Goal: Transaction & Acquisition: Purchase product/service

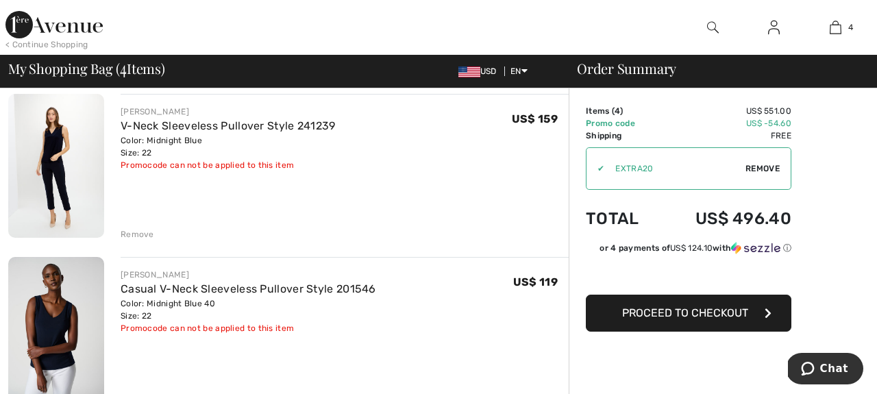
scroll to position [432, 0]
click at [133, 231] on div "Remove" at bounding box center [138, 235] width 34 height 12
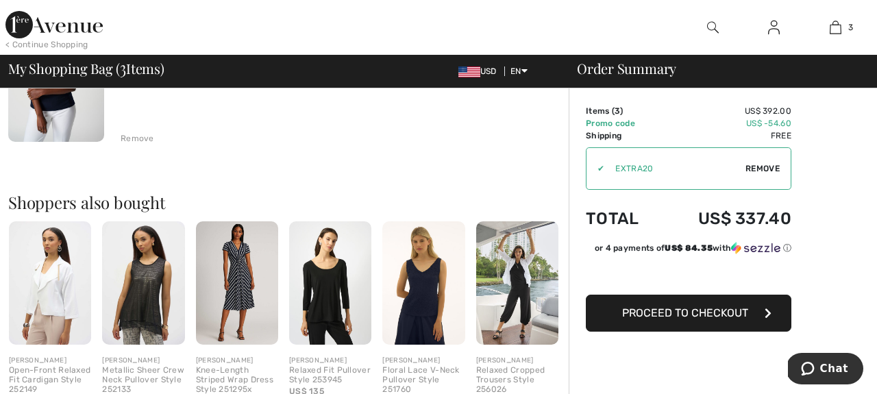
scroll to position [0, 0]
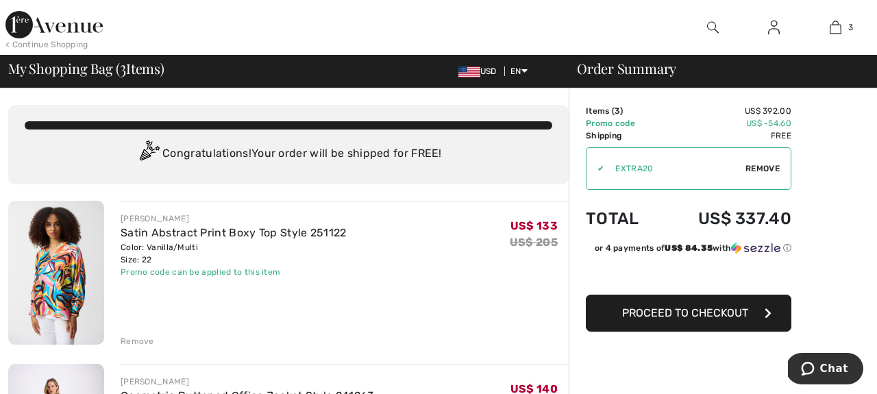
click at [51, 42] on div "< Continue Shopping" at bounding box center [46, 44] width 83 height 12
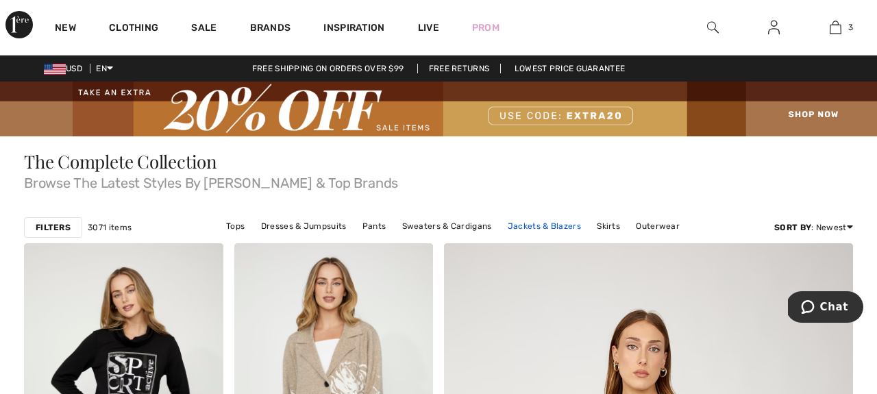
click at [546, 222] on link "Jackets & Blazers" at bounding box center [544, 226] width 87 height 18
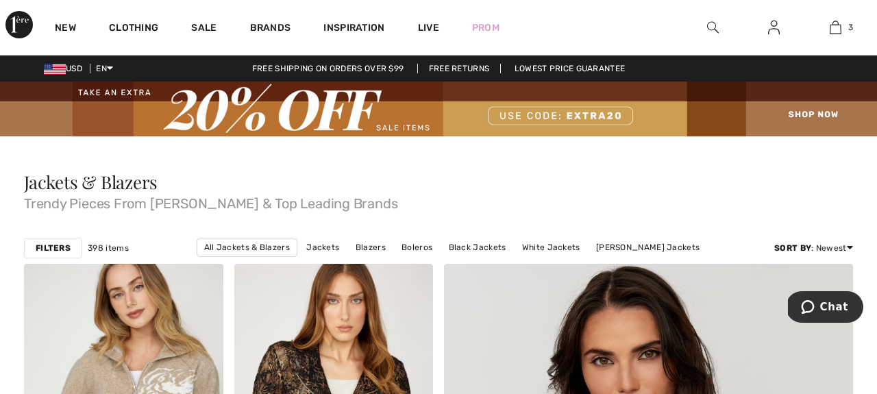
click at [51, 249] on strong "Filters" at bounding box center [53, 248] width 35 height 12
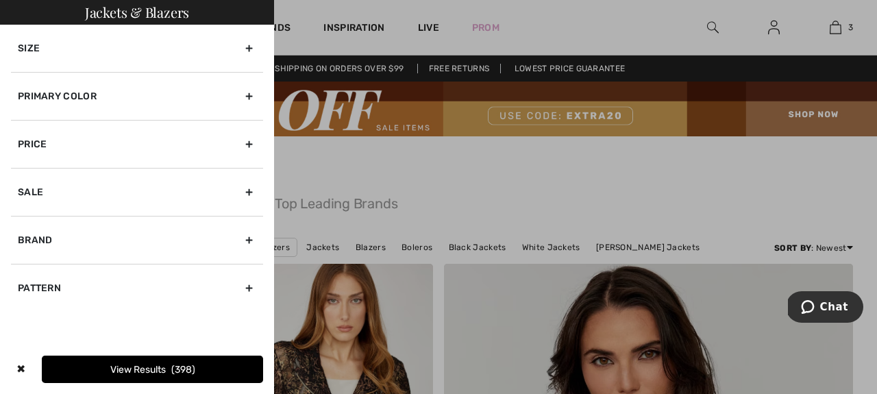
click at [245, 49] on div "Size" at bounding box center [137, 48] width 252 height 47
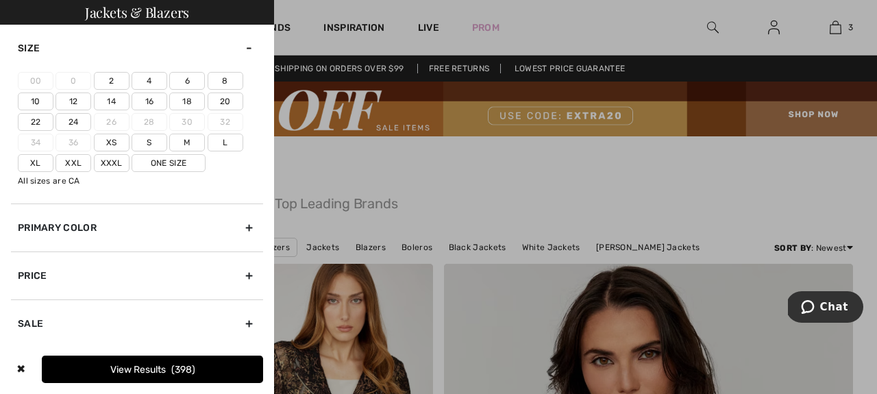
click at [36, 121] on label "22" at bounding box center [36, 122] width 36 height 18
click at [0, 0] on input"] "22" at bounding box center [0, 0] width 0 height 0
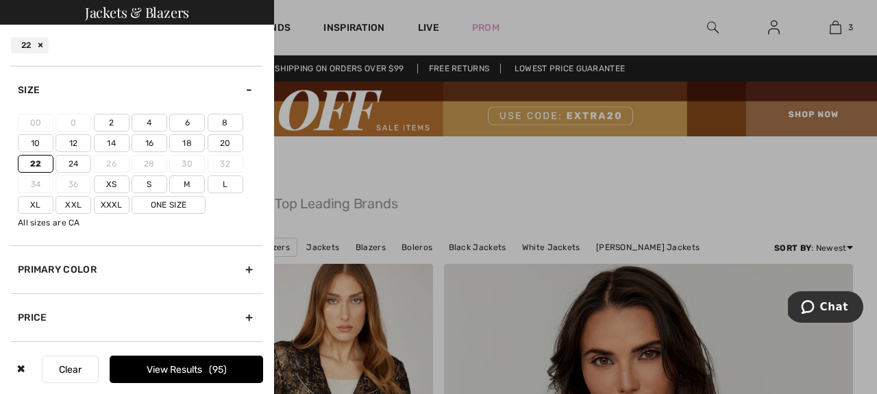
click at [195, 371] on button "View Results 95" at bounding box center [186, 369] width 153 height 27
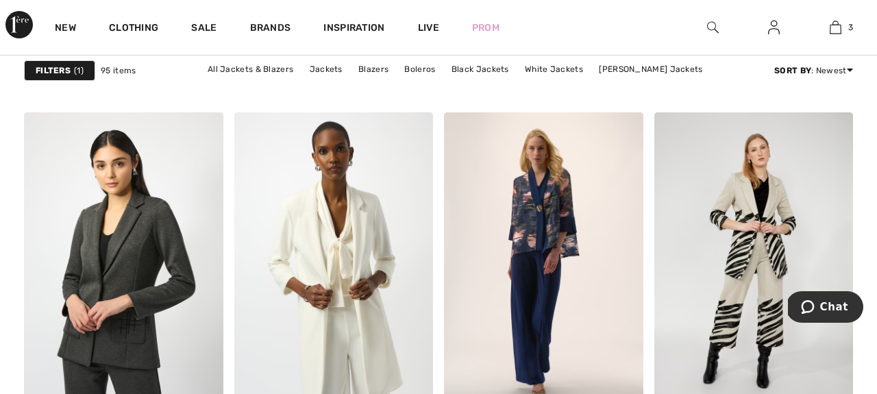
scroll to position [1812, 0]
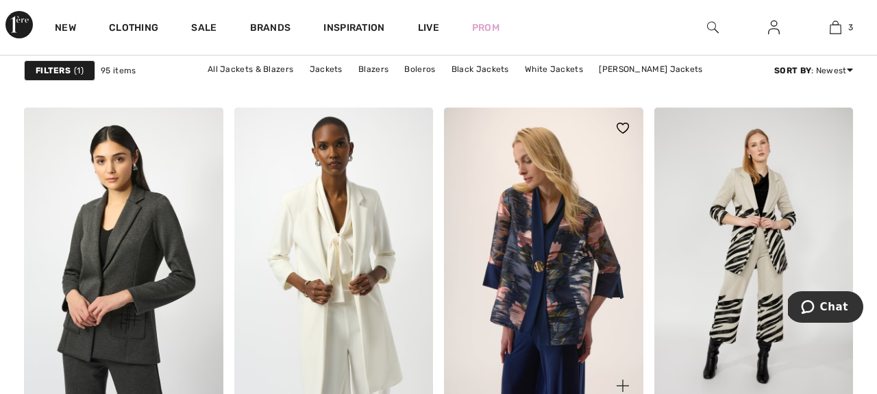
click at [542, 293] on img at bounding box center [543, 257] width 199 height 299
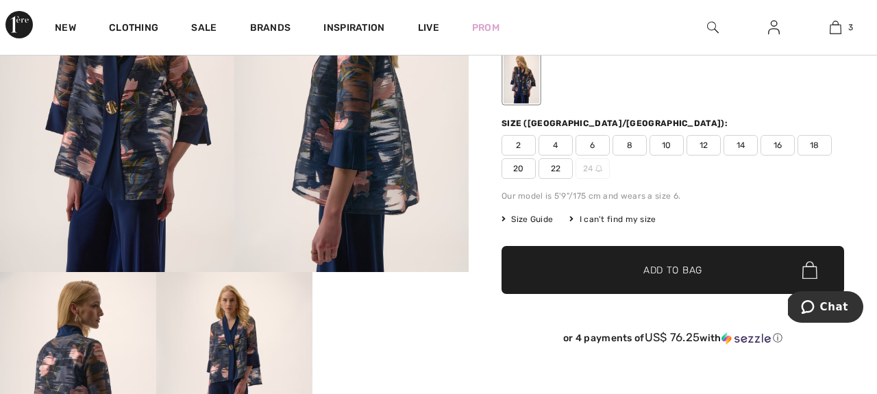
scroll to position [217, 0]
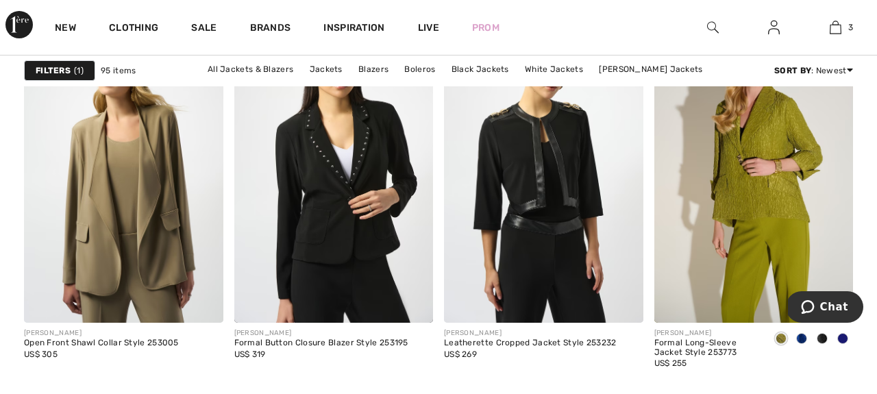
scroll to position [4106, 0]
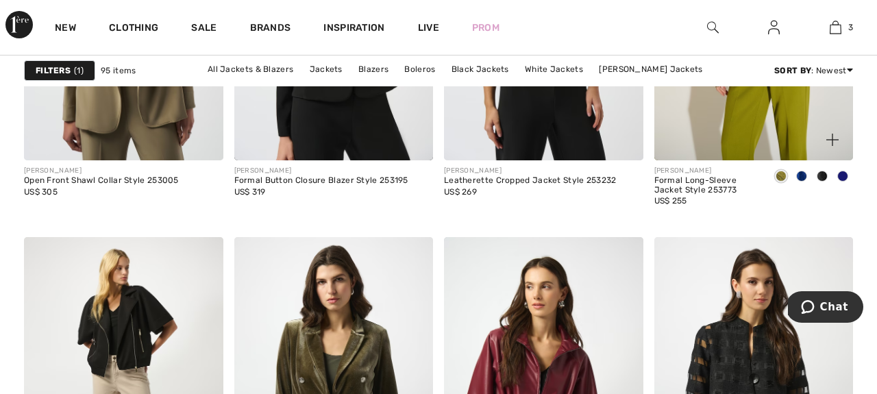
click at [798, 175] on span at bounding box center [801, 176] width 11 height 11
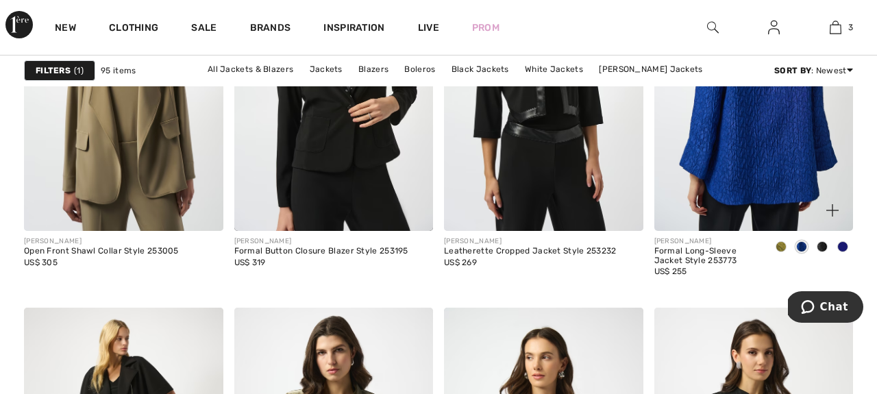
scroll to position [4037, 0]
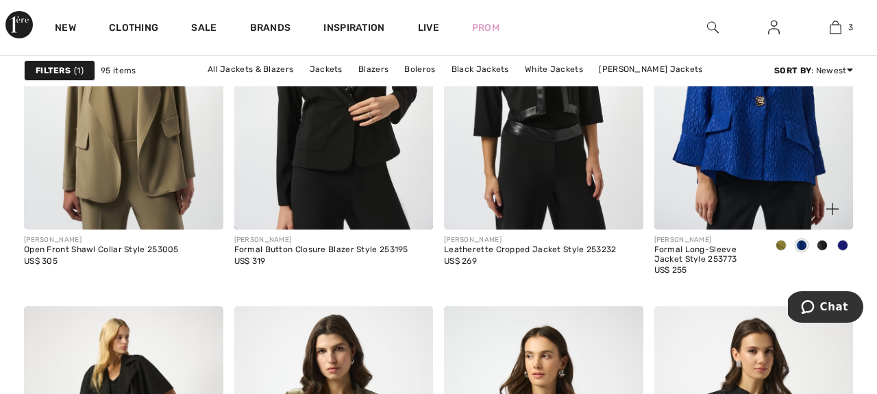
click at [842, 245] on span at bounding box center [842, 245] width 11 height 11
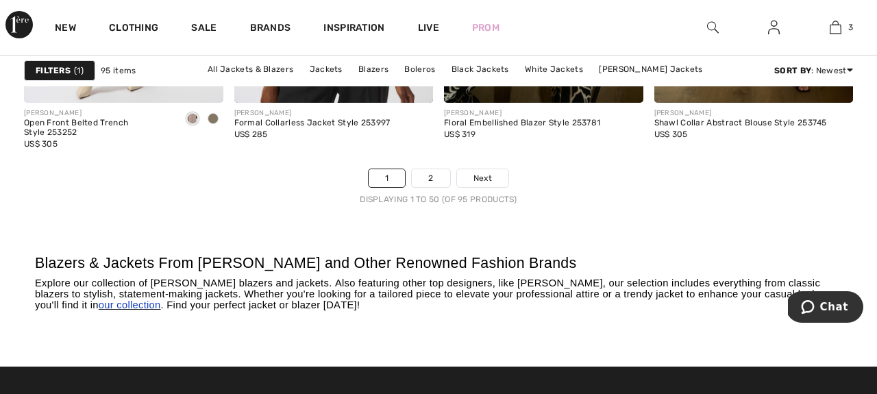
scroll to position [5842, 0]
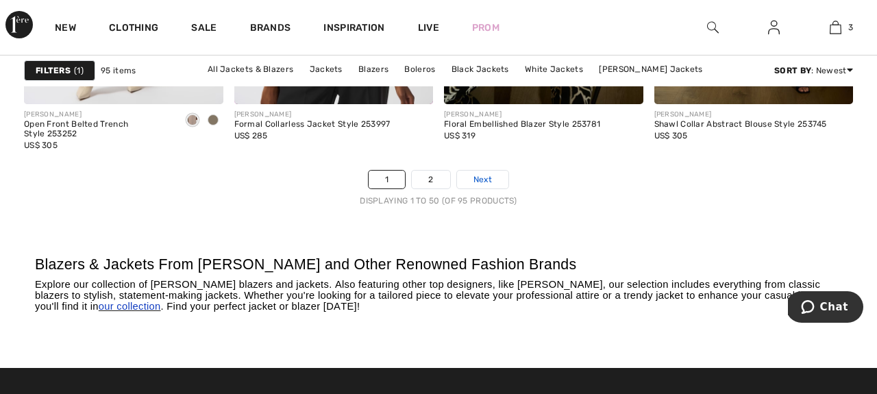
click at [479, 175] on span "Next" at bounding box center [482, 179] width 18 height 12
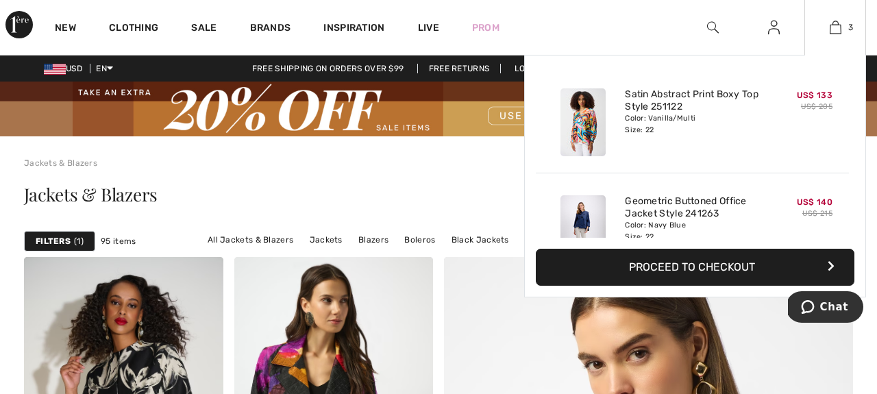
click at [676, 268] on button "Proceed to Checkout" at bounding box center [695, 267] width 319 height 37
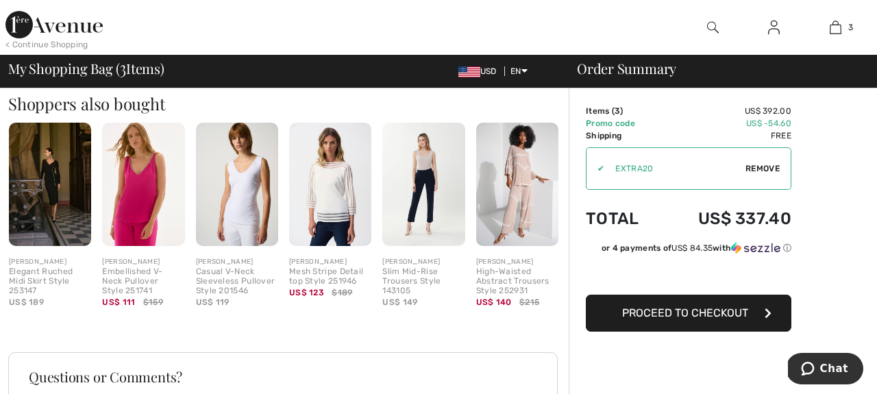
scroll to position [629, 0]
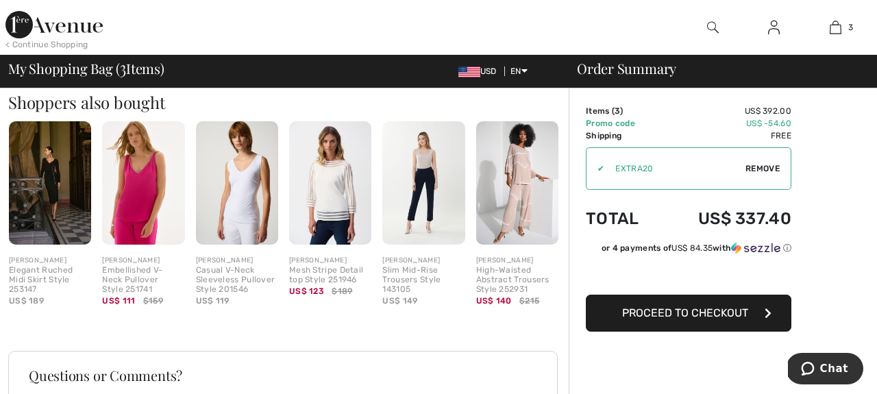
click at [682, 312] on span "Proceed to Checkout" at bounding box center [685, 312] width 126 height 13
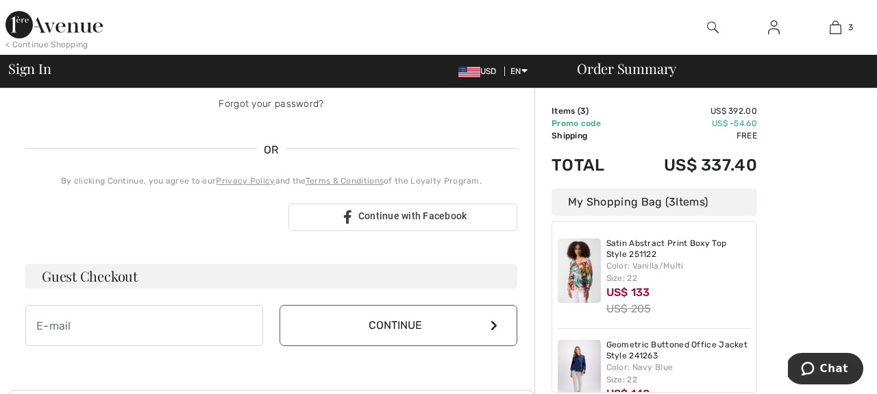
scroll to position [258, 0]
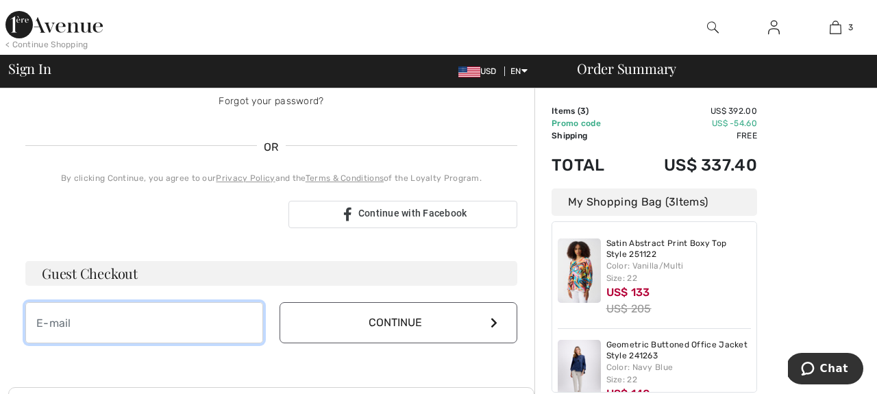
click at [210, 324] on input "email" at bounding box center [144, 322] width 238 height 41
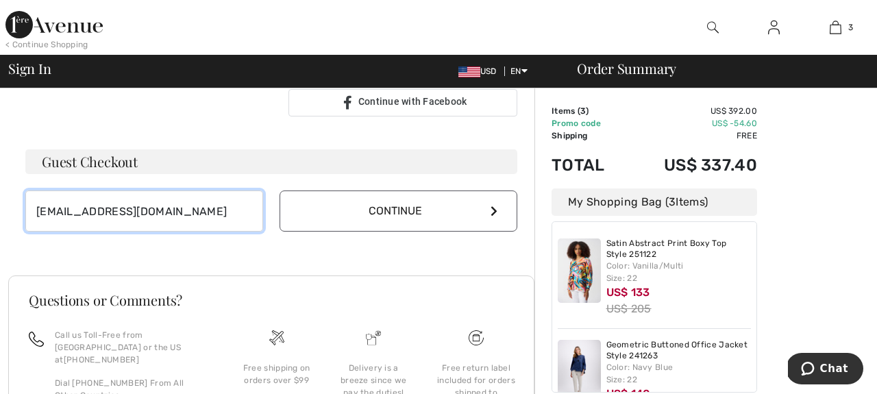
scroll to position [371, 0]
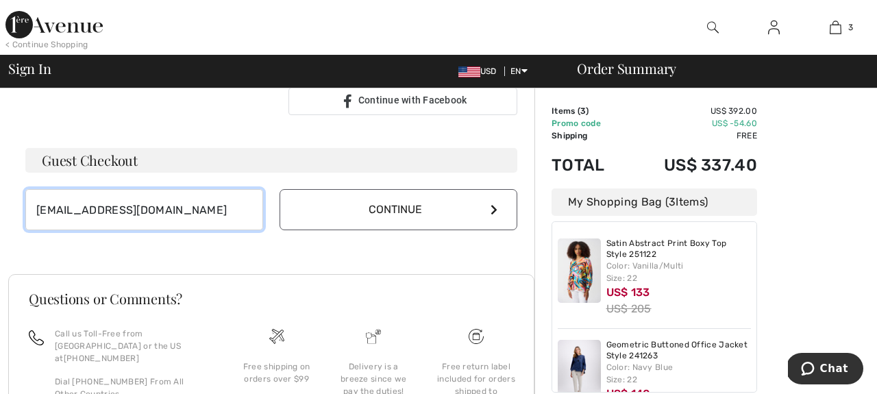
type input "[EMAIL_ADDRESS][DOMAIN_NAME]"
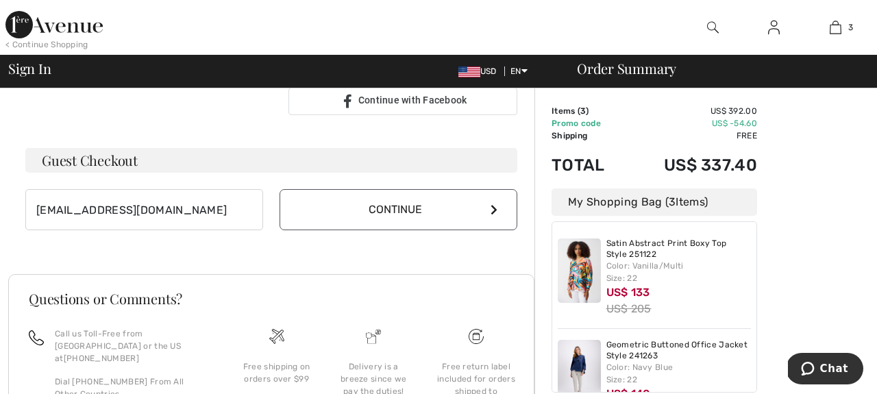
click at [386, 211] on button "Continue" at bounding box center [399, 209] width 238 height 41
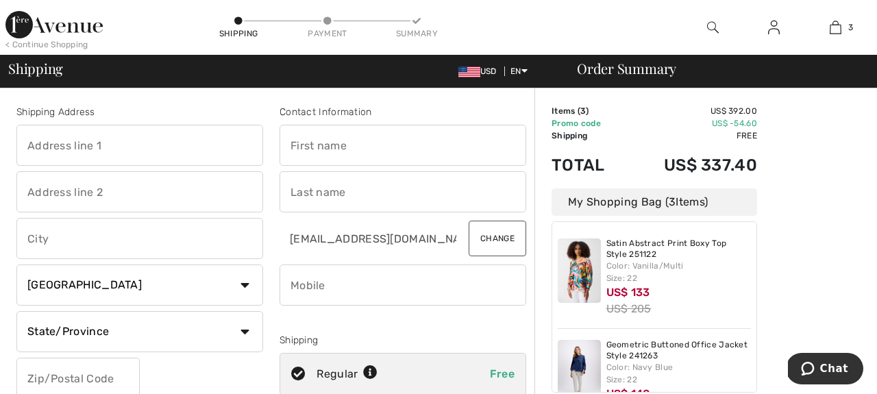
click at [109, 148] on input "text" at bounding box center [139, 145] width 247 height 41
type input "[STREET_ADDRESS]"
type input "Bath"
select select "US"
select select "ME"
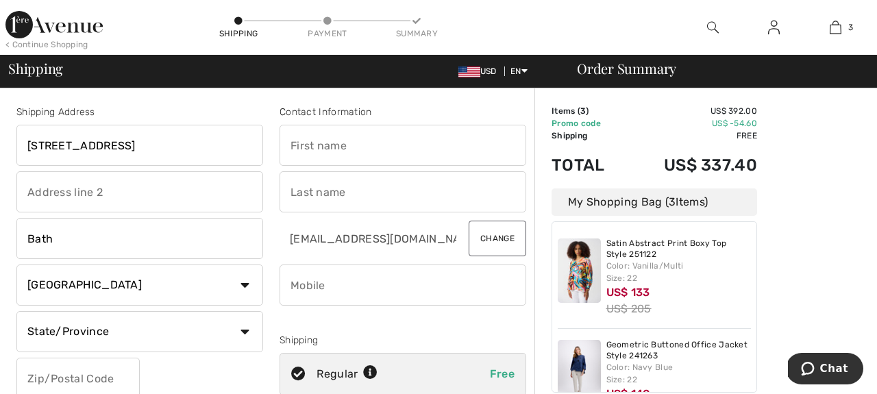
type input "04530"
type input "[PERSON_NAME]"
type input "Lamont"
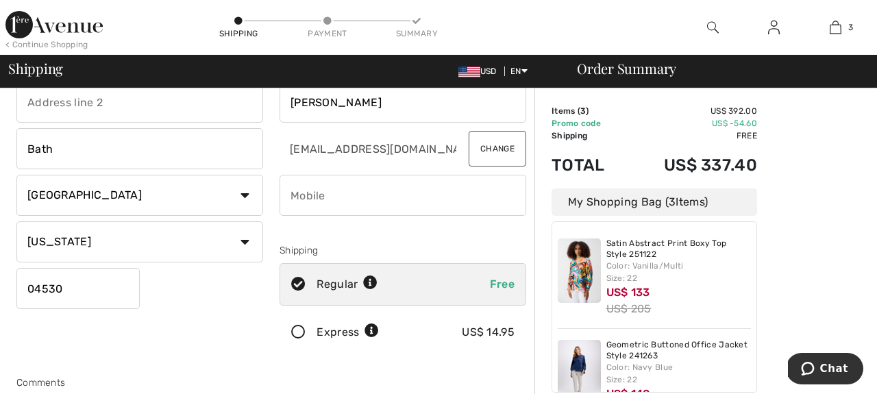
scroll to position [92, 0]
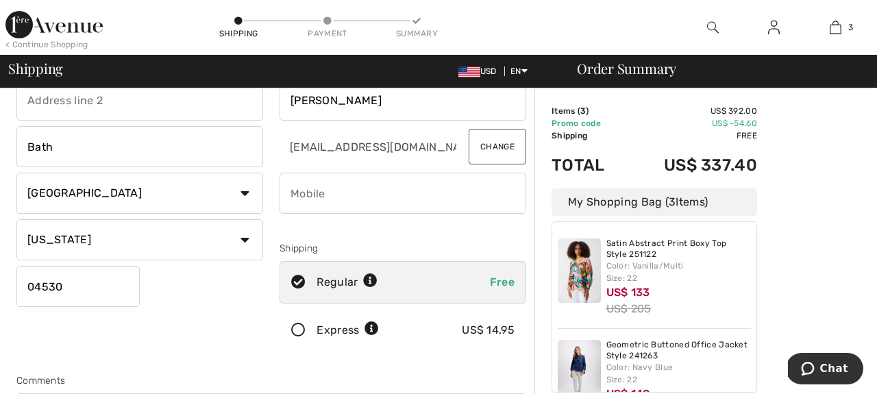
click at [319, 196] on input "phone" at bounding box center [403, 193] width 247 height 41
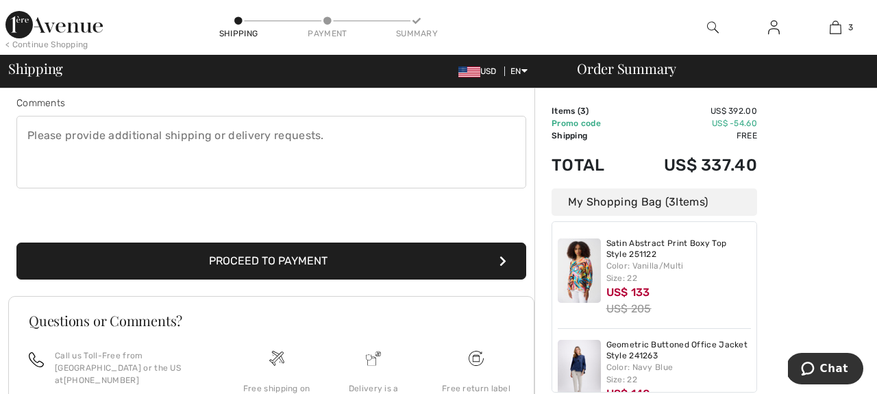
scroll to position [410, 0]
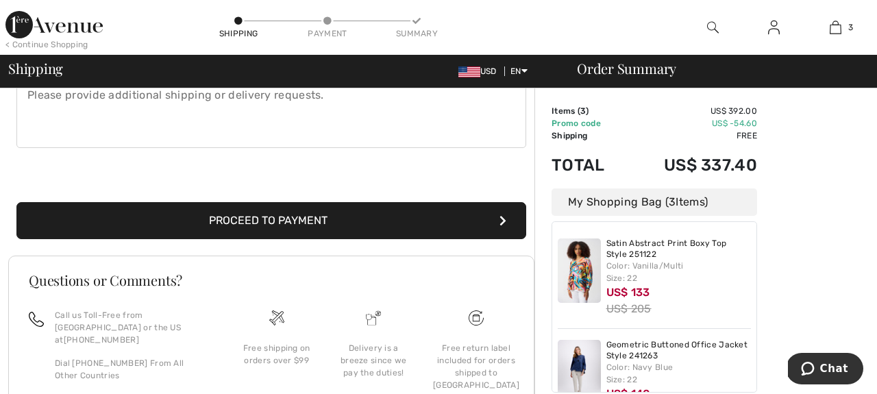
type input "6172307483"
click at [280, 219] on button "Proceed to Payment" at bounding box center [271, 220] width 510 height 37
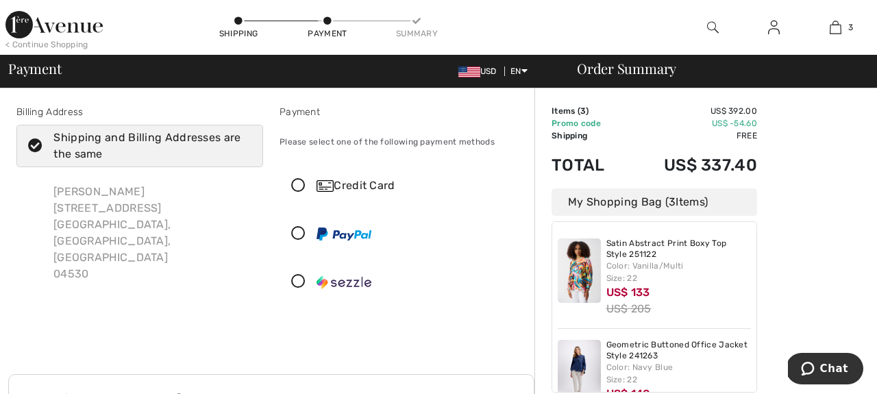
click at [301, 185] on icon at bounding box center [298, 186] width 36 height 14
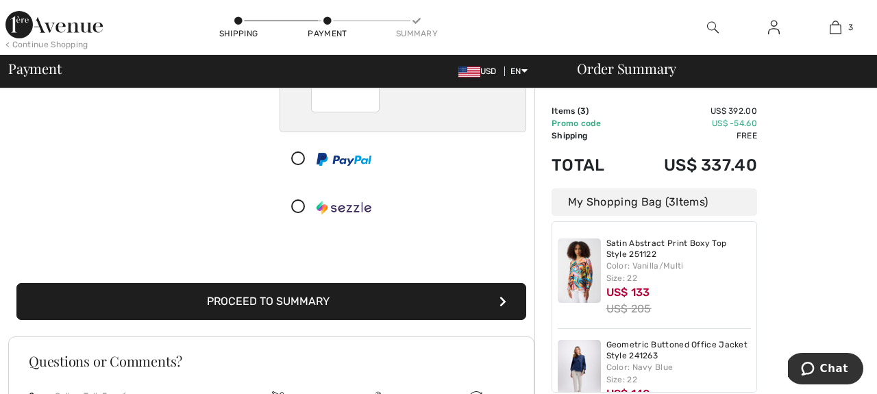
scroll to position [243, 0]
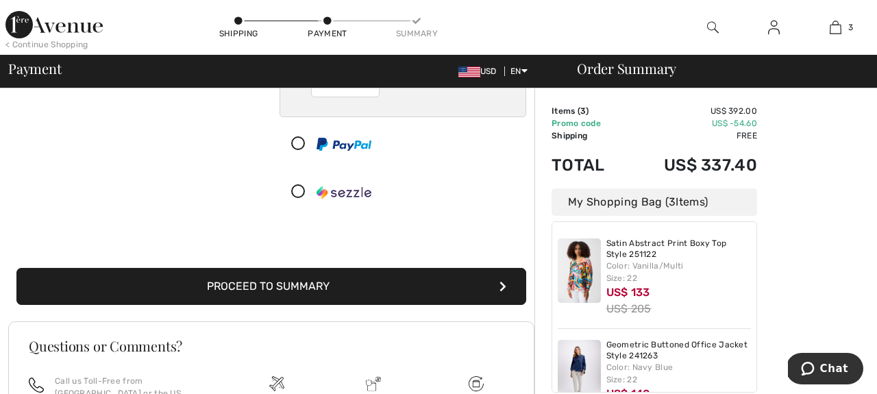
click at [249, 283] on button "Proceed to Summary" at bounding box center [271, 286] width 510 height 37
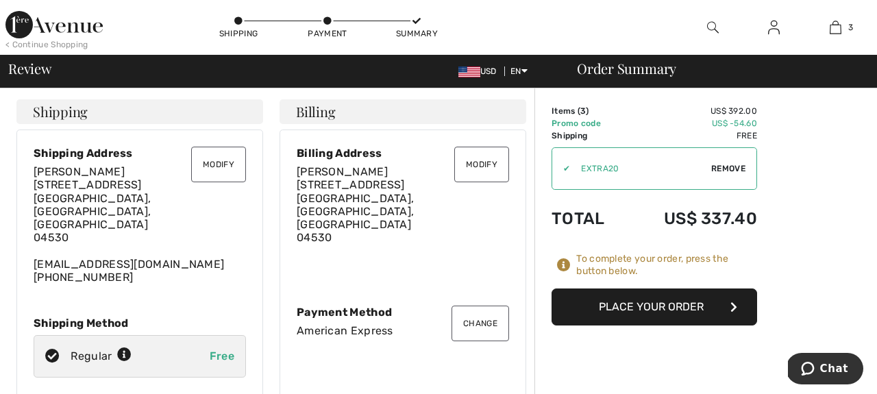
click at [639, 301] on button "Place Your Order" at bounding box center [655, 306] width 206 height 37
